Goal: Use online tool/utility: Utilize a website feature to perform a specific function

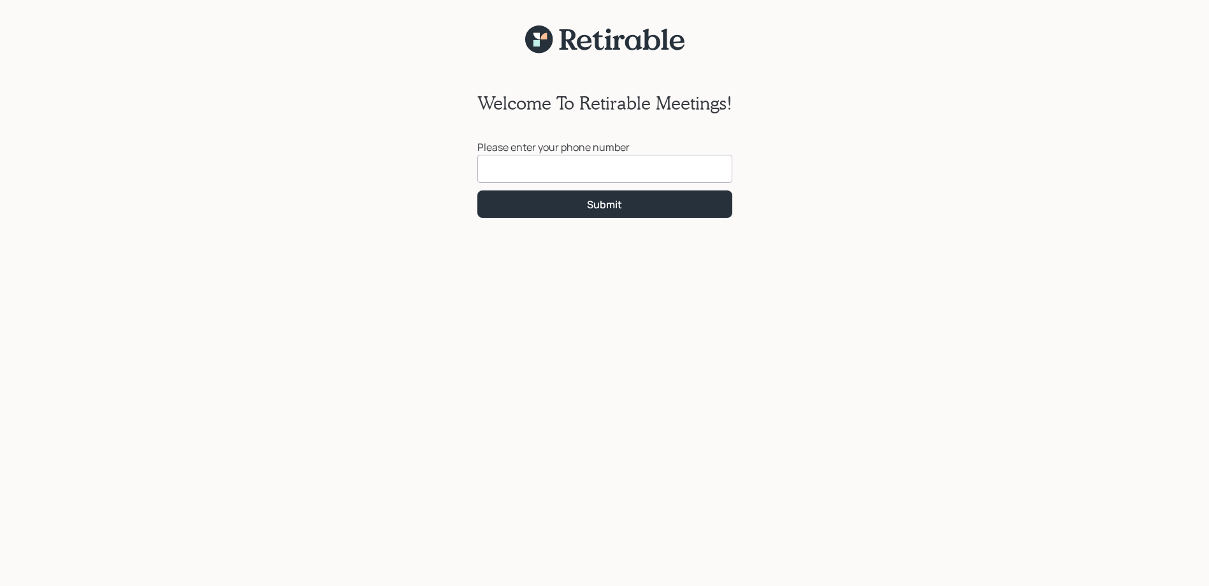
click at [633, 180] on input at bounding box center [604, 169] width 255 height 28
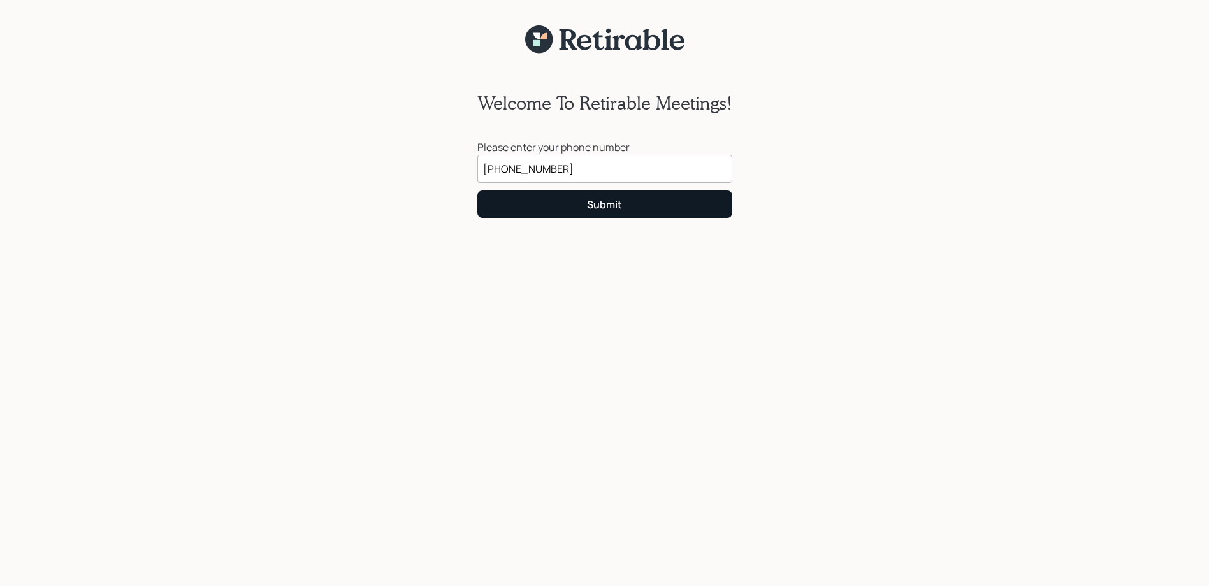
type input "[PHONE_NUMBER]"
click at [610, 207] on div "Submit" at bounding box center [604, 205] width 35 height 14
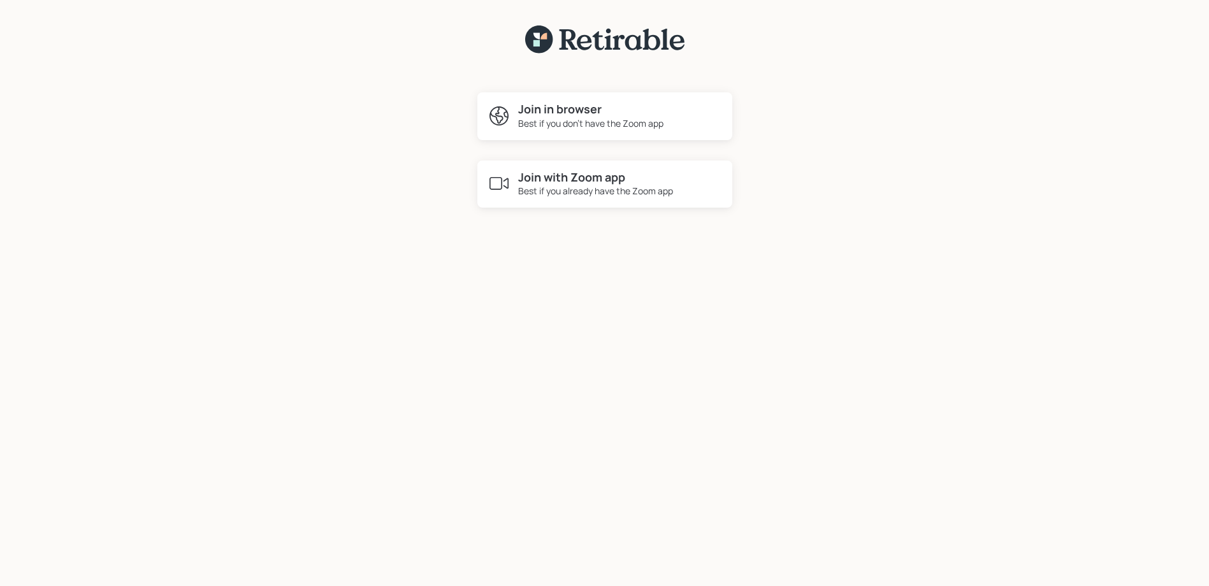
click at [580, 115] on h4 "Join in browser" at bounding box center [590, 110] width 145 height 14
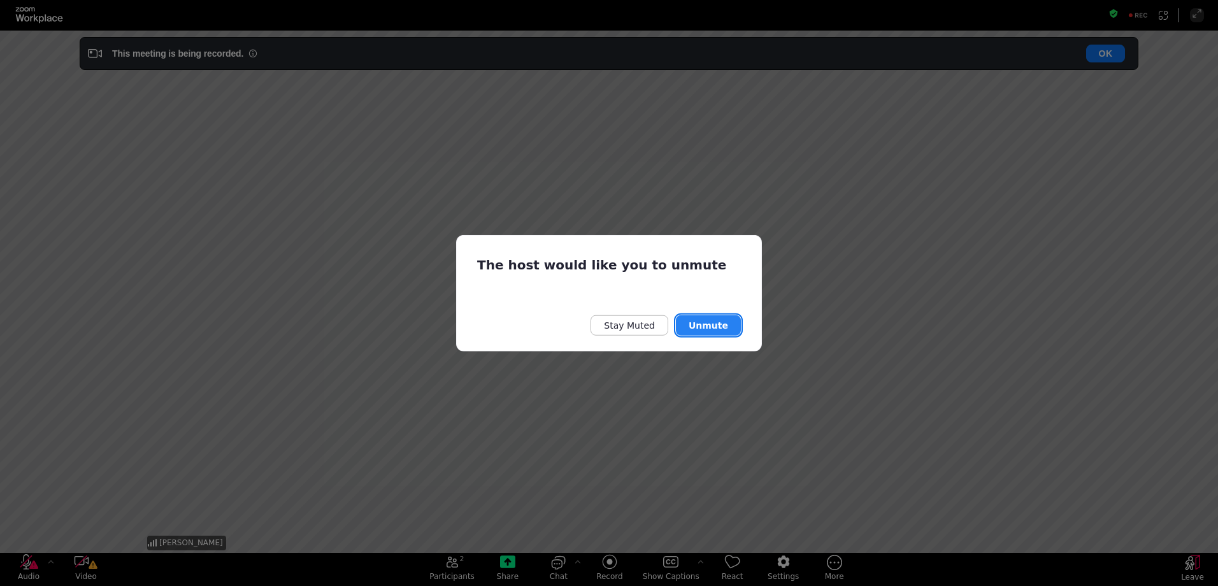
click at [715, 322] on button "Unmute" at bounding box center [708, 325] width 65 height 20
